Goal: Use online tool/utility: Utilize a website feature to perform a specific function

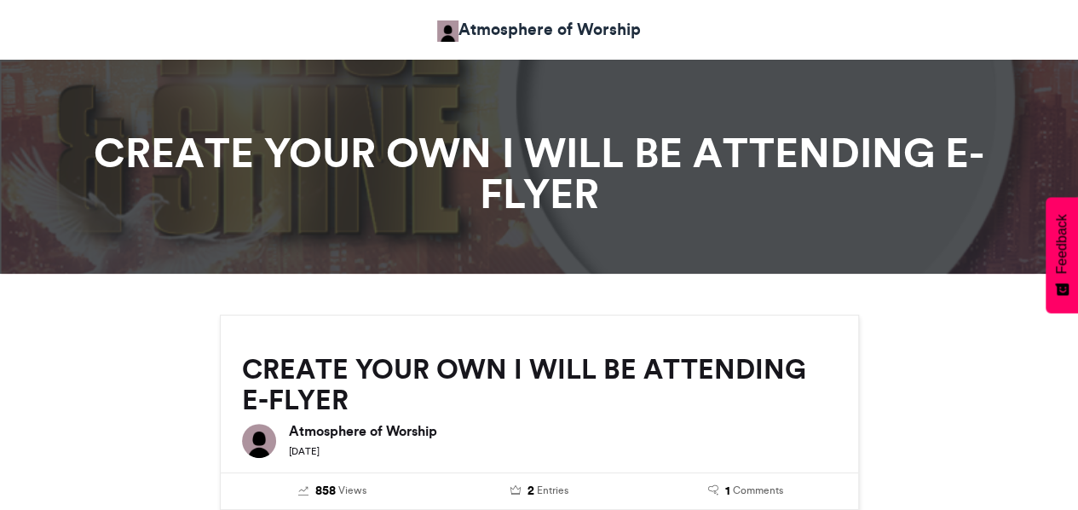
click at [597, 199] on h1 "CREATE YOUR OWN I WILL BE ATTENDING E-FLYER" at bounding box center [539, 173] width 946 height 82
click at [580, 142] on h1 "CREATE YOUR OWN I WILL BE ATTENDING E-FLYER" at bounding box center [539, 173] width 946 height 82
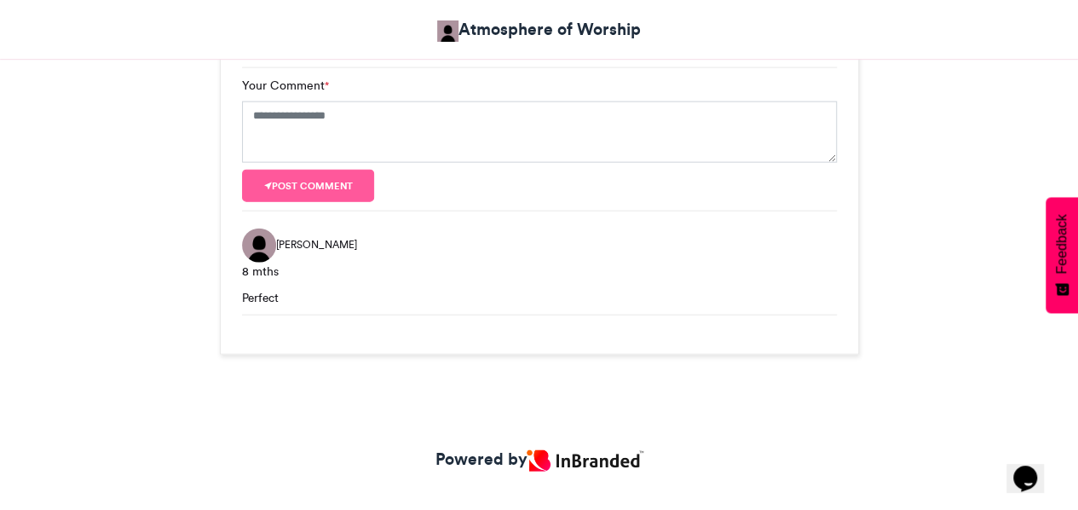
scroll to position [1912, 0]
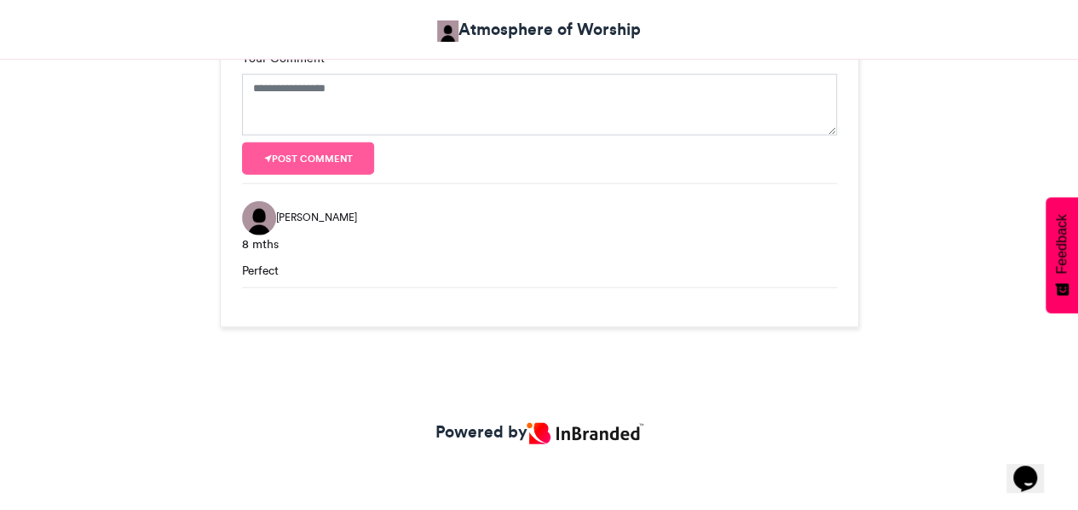
click at [571, 430] on img at bounding box center [585, 433] width 116 height 21
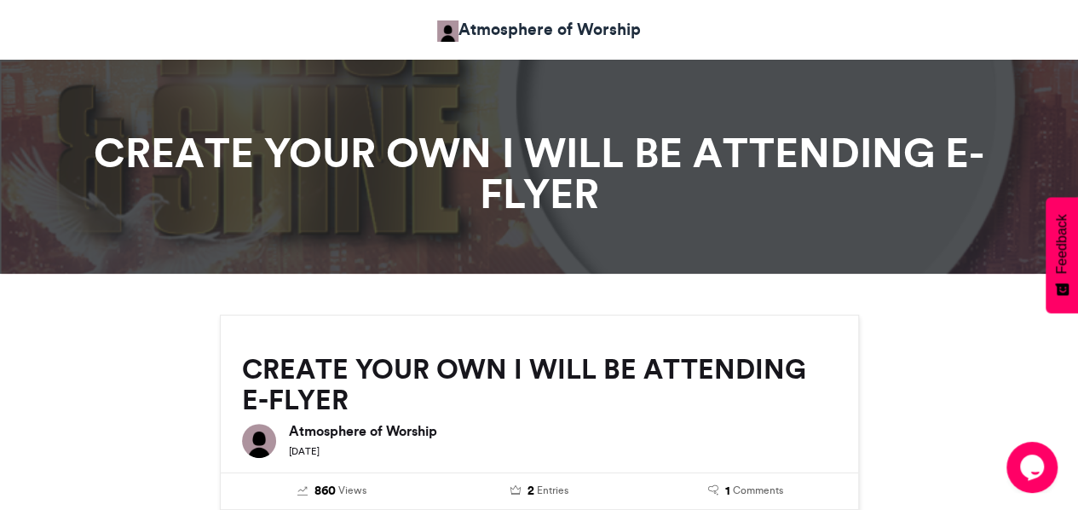
click at [513, 155] on h1 "CREATE YOUR OWN I WILL BE ATTENDING E-FLYER" at bounding box center [539, 173] width 946 height 82
click at [524, 134] on h1 "CREATE YOUR OWN I WILL BE ATTENDING E-FLYER" at bounding box center [539, 173] width 946 height 82
click at [531, 30] on link "Atmosphere of Worship" at bounding box center [539, 29] width 204 height 25
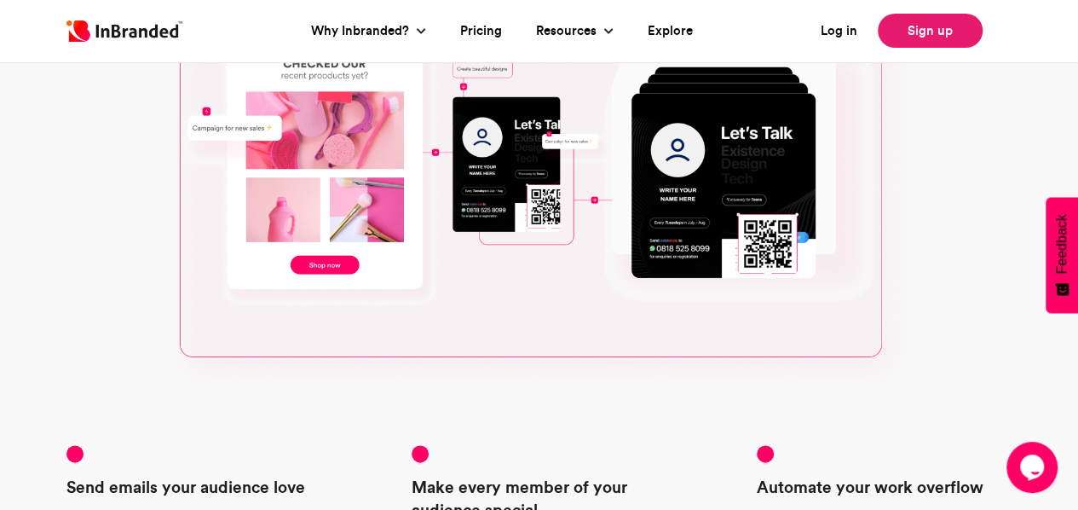
scroll to position [937, 0]
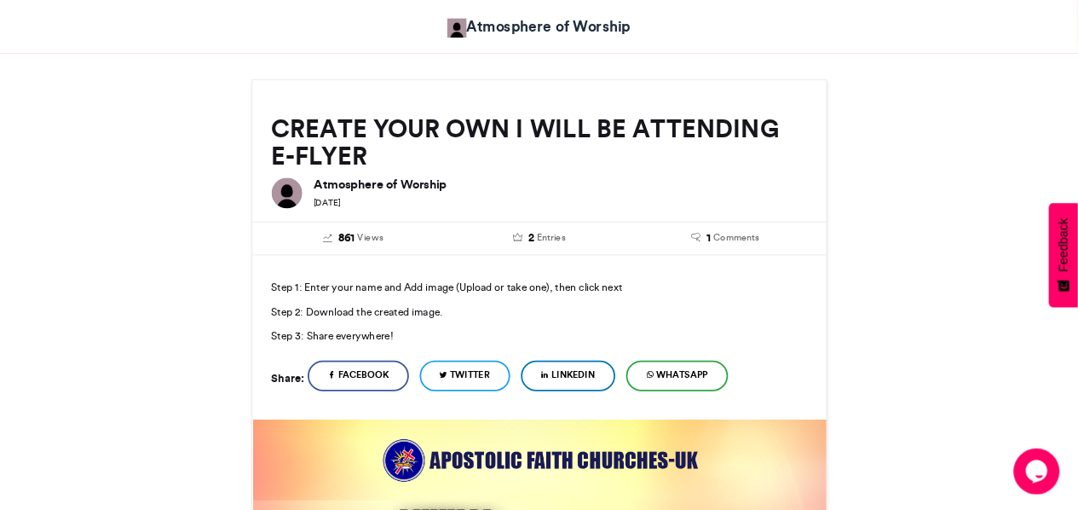
scroll to position [227, 0]
